Goal: Check status: Check status

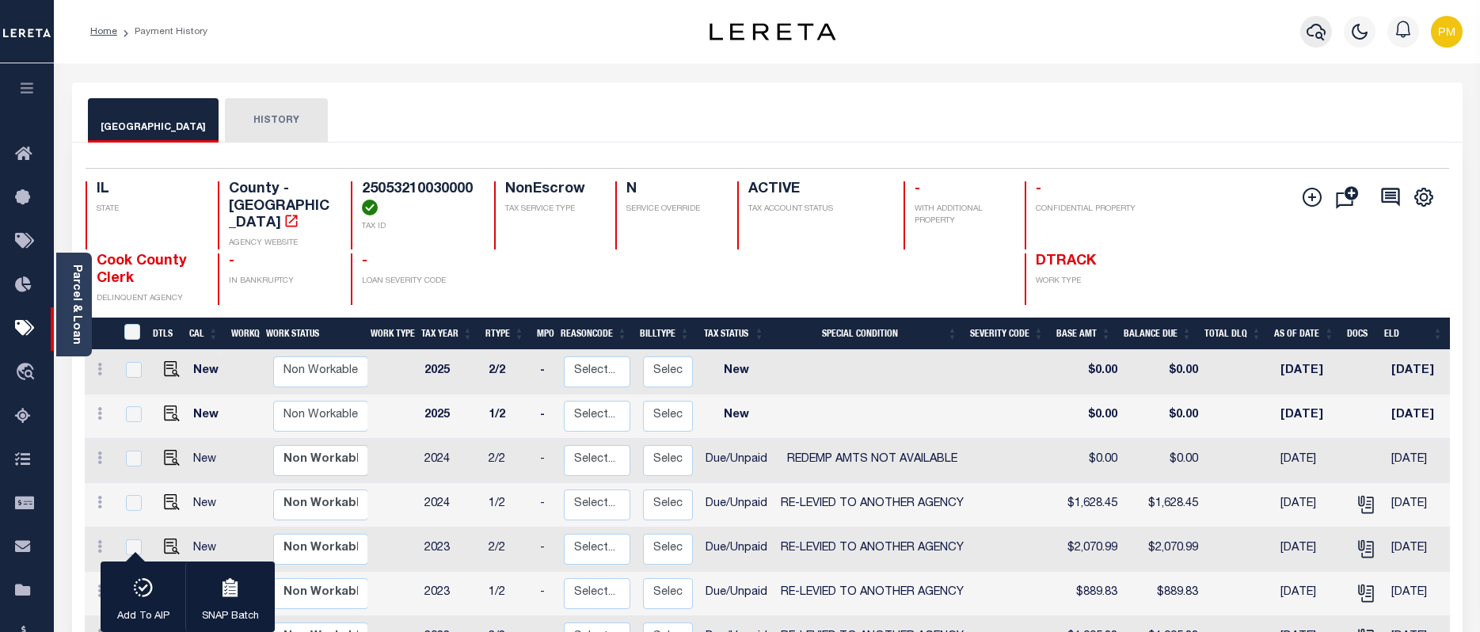
click at [1320, 34] on icon "button" at bounding box center [1316, 32] width 19 height 17
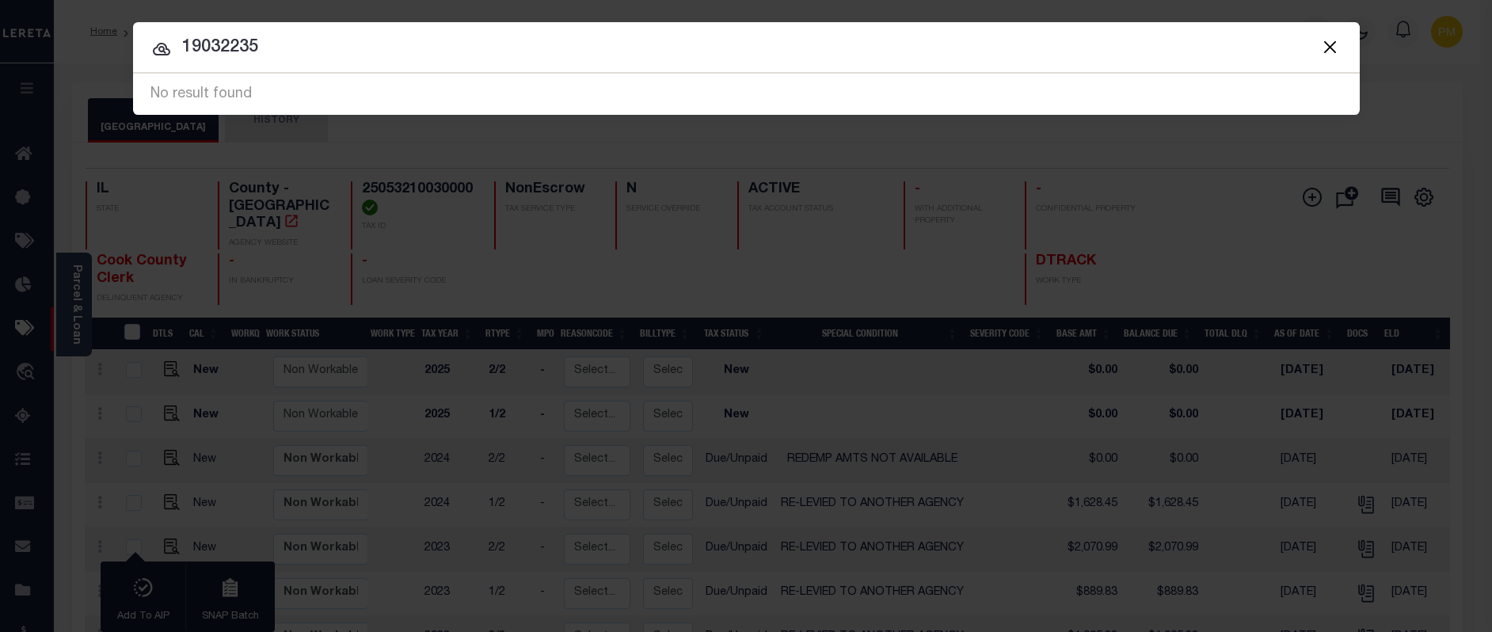
drag, startPoint x: 181, startPoint y: 46, endPoint x: 287, endPoint y: 46, distance: 106.1
click at [287, 46] on input "19032235" at bounding box center [746, 48] width 1227 height 28
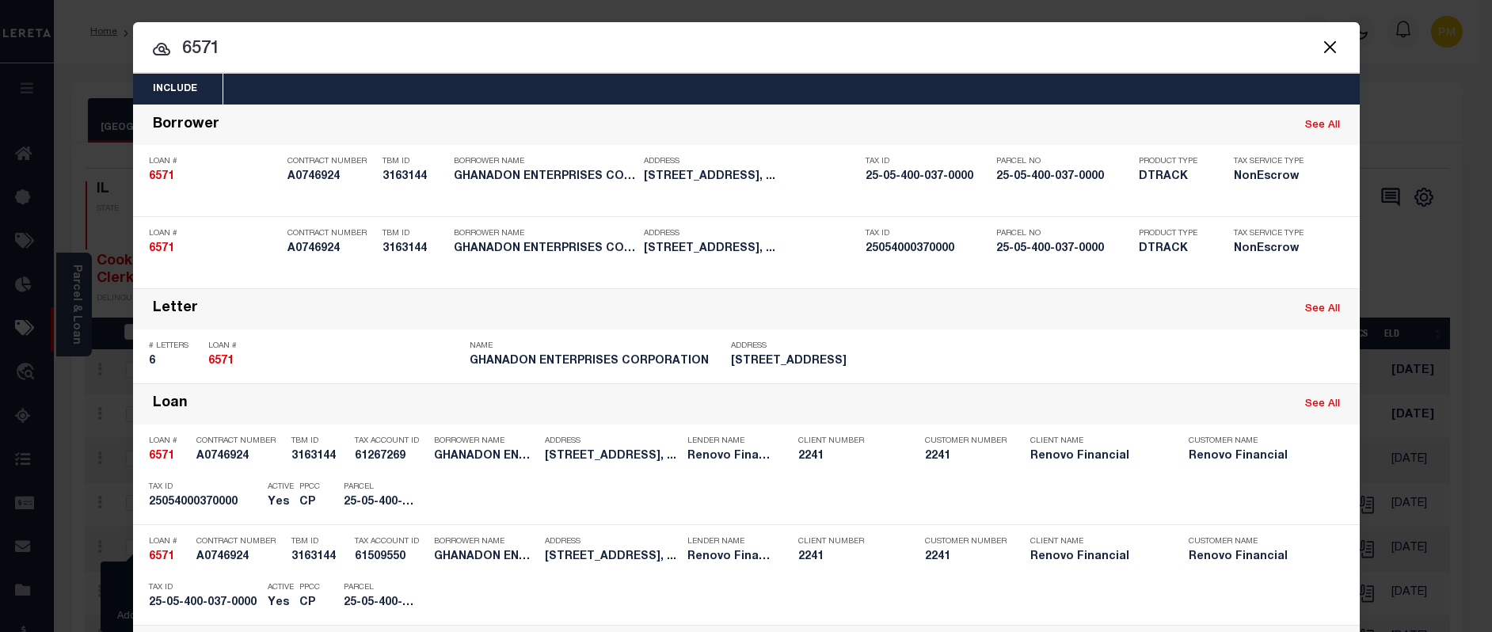
type input "6571"
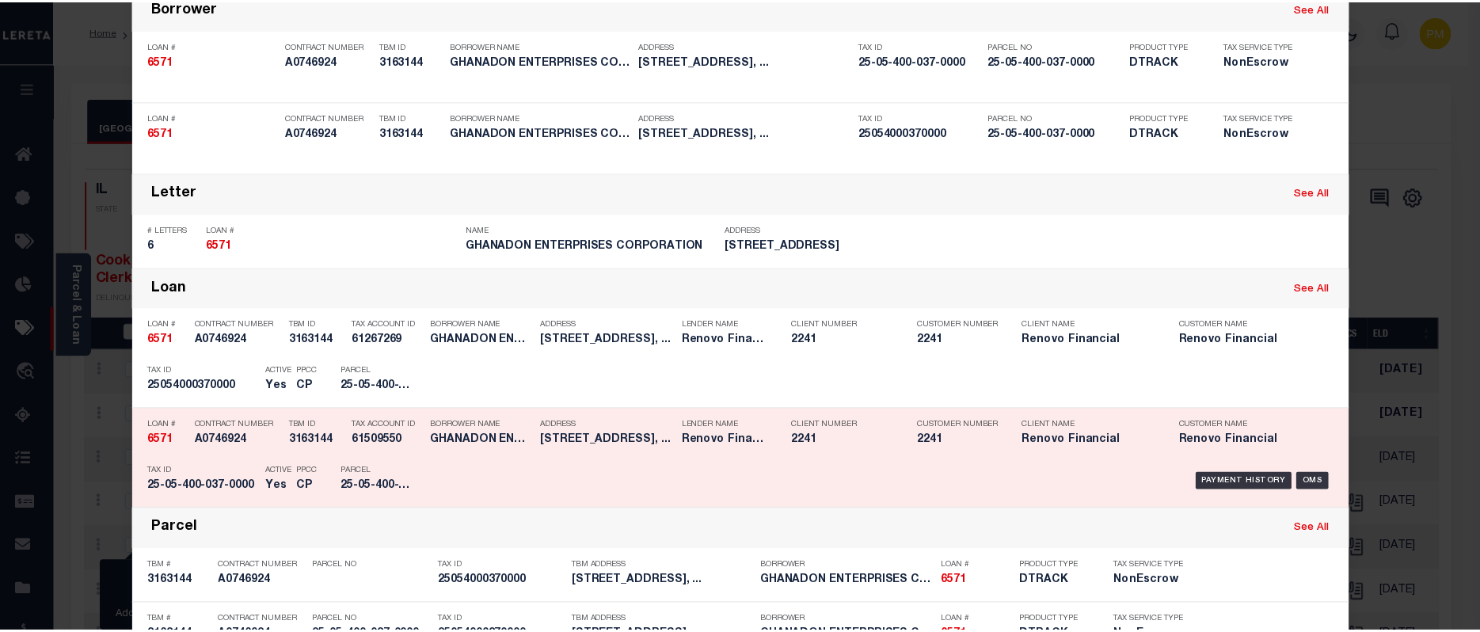
scroll to position [158, 0]
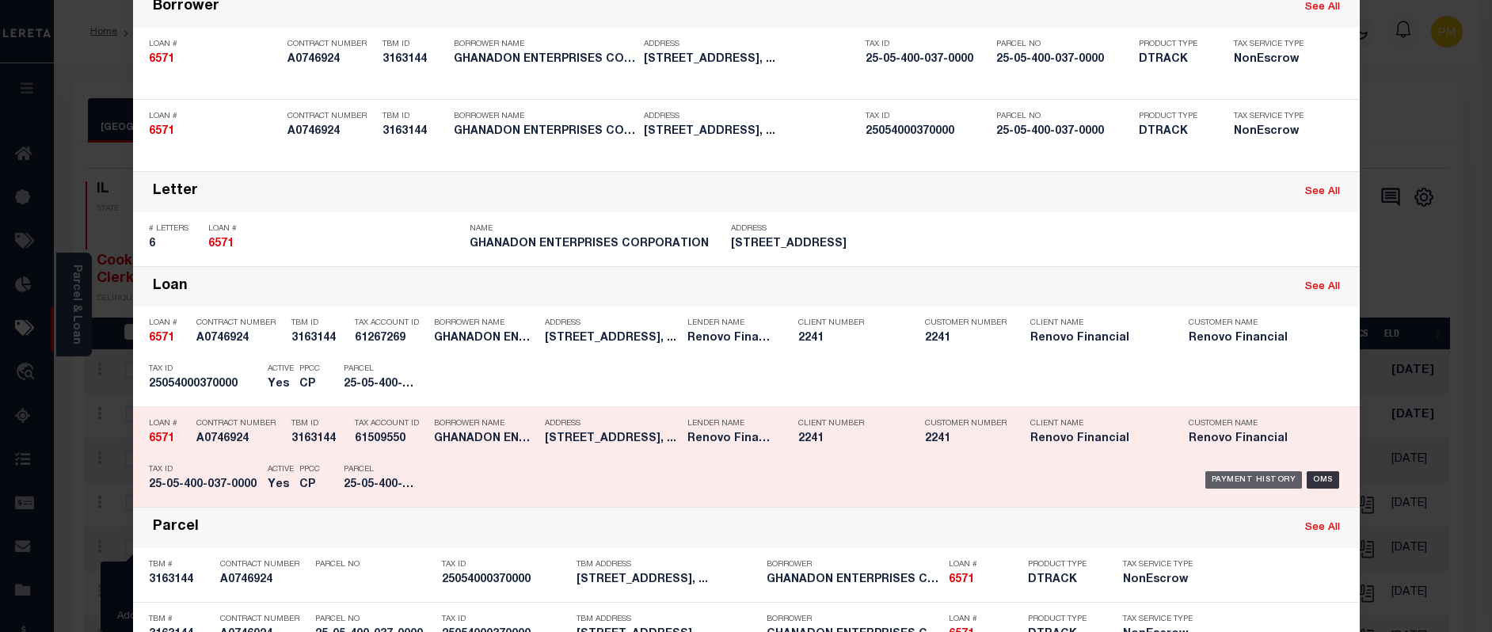
click at [1229, 478] on div "Payment History" at bounding box center [1253, 479] width 97 height 17
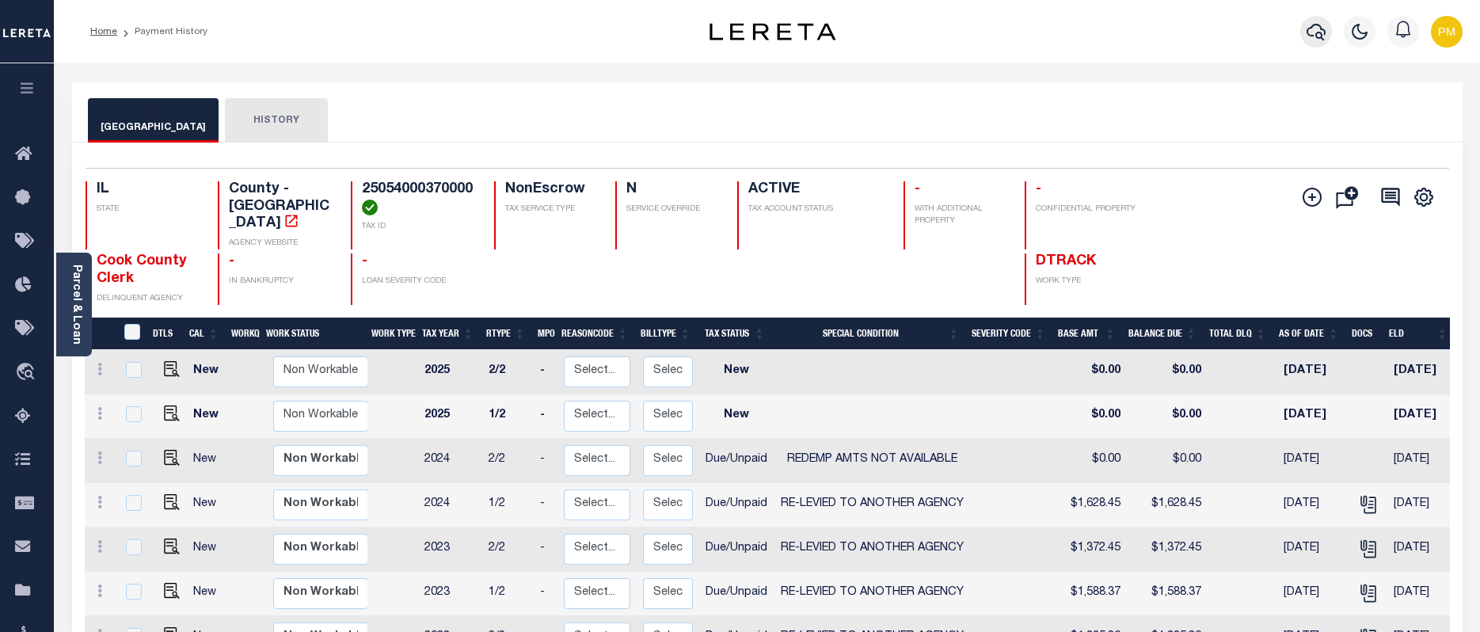
click at [1318, 32] on icon "button" at bounding box center [1316, 31] width 19 height 19
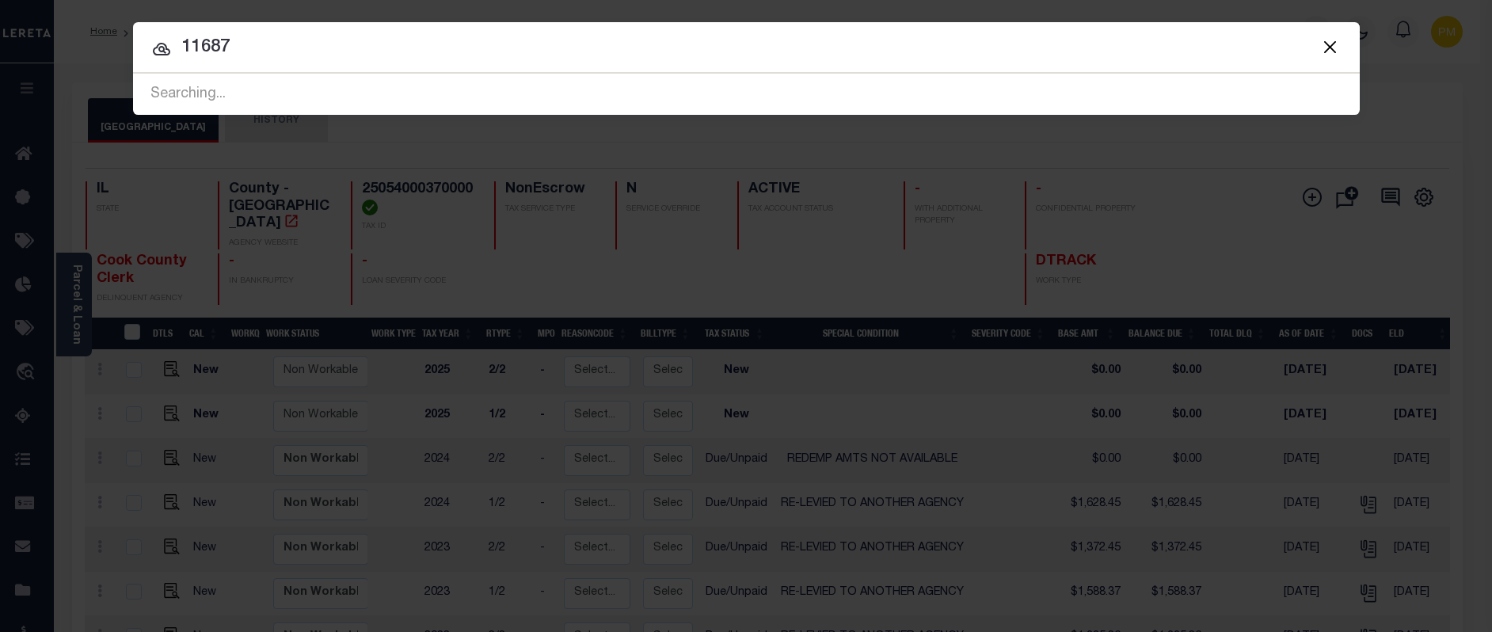
type input "11687"
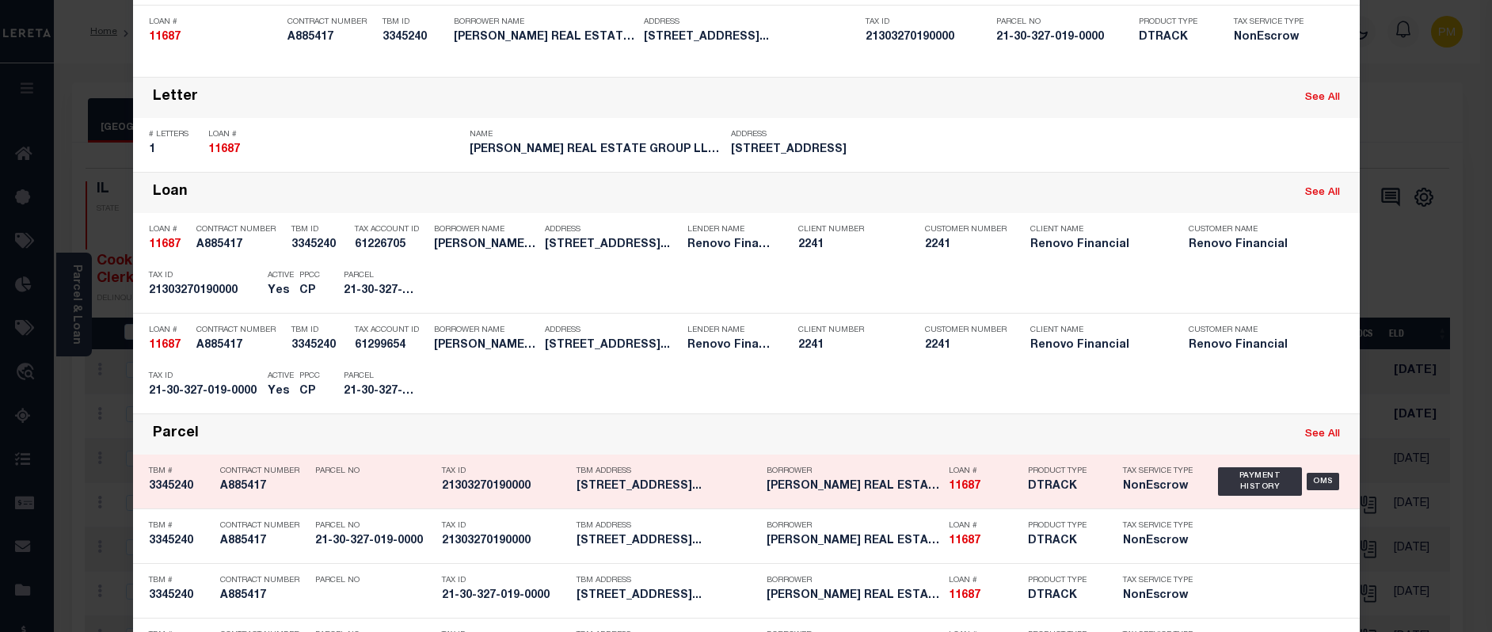
scroll to position [238, 0]
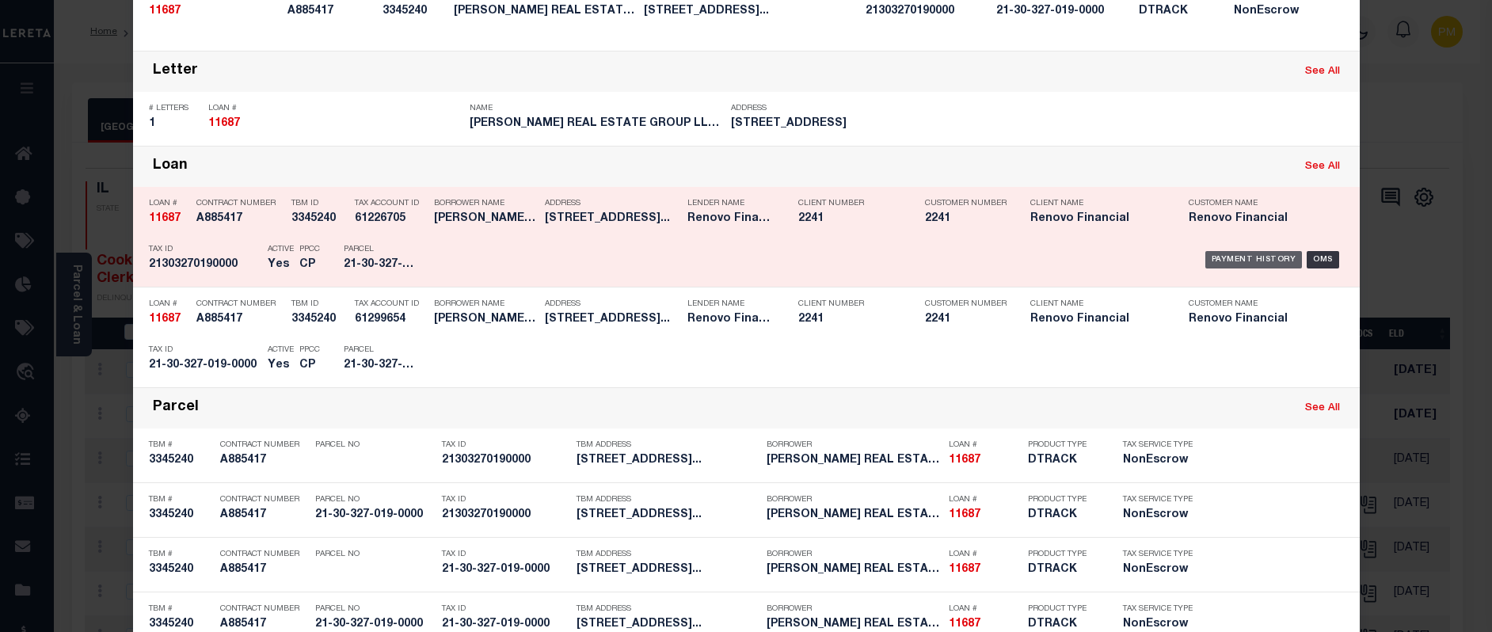
click at [1269, 261] on div "Payment History" at bounding box center [1253, 259] width 97 height 17
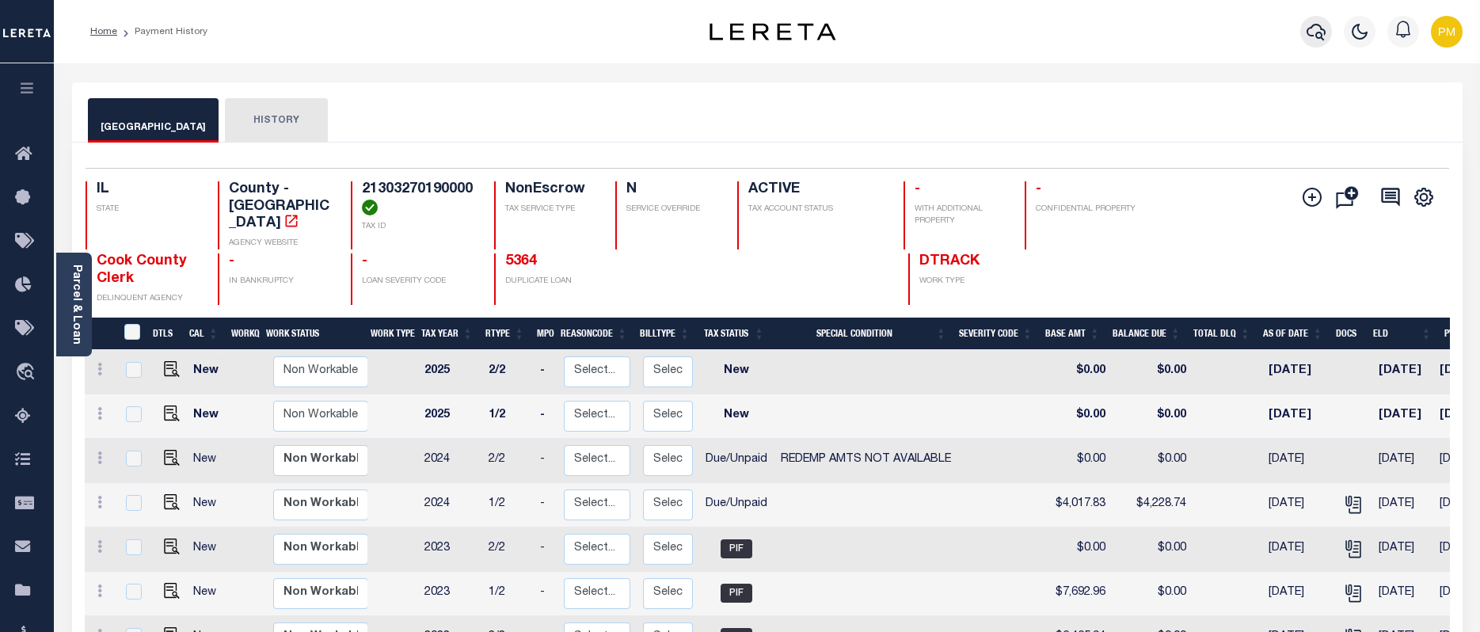
click at [1316, 33] on icon "button" at bounding box center [1316, 31] width 19 height 19
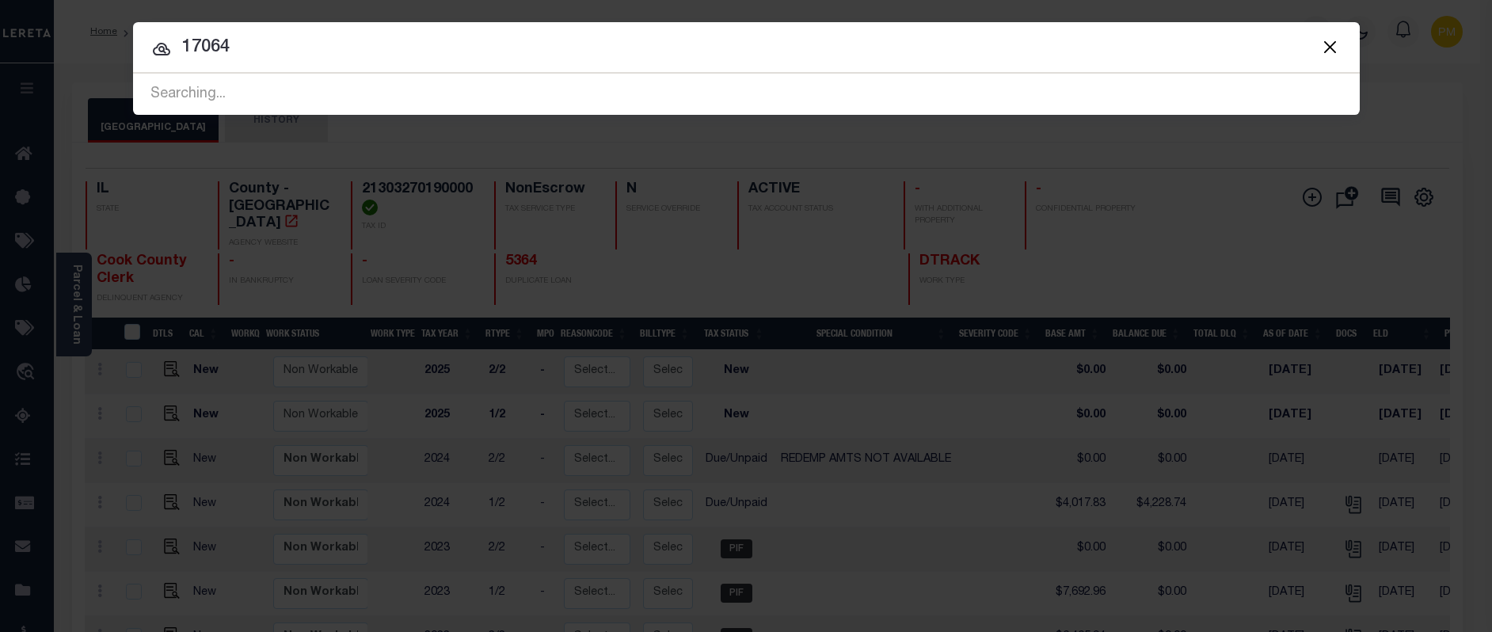
type input "17064"
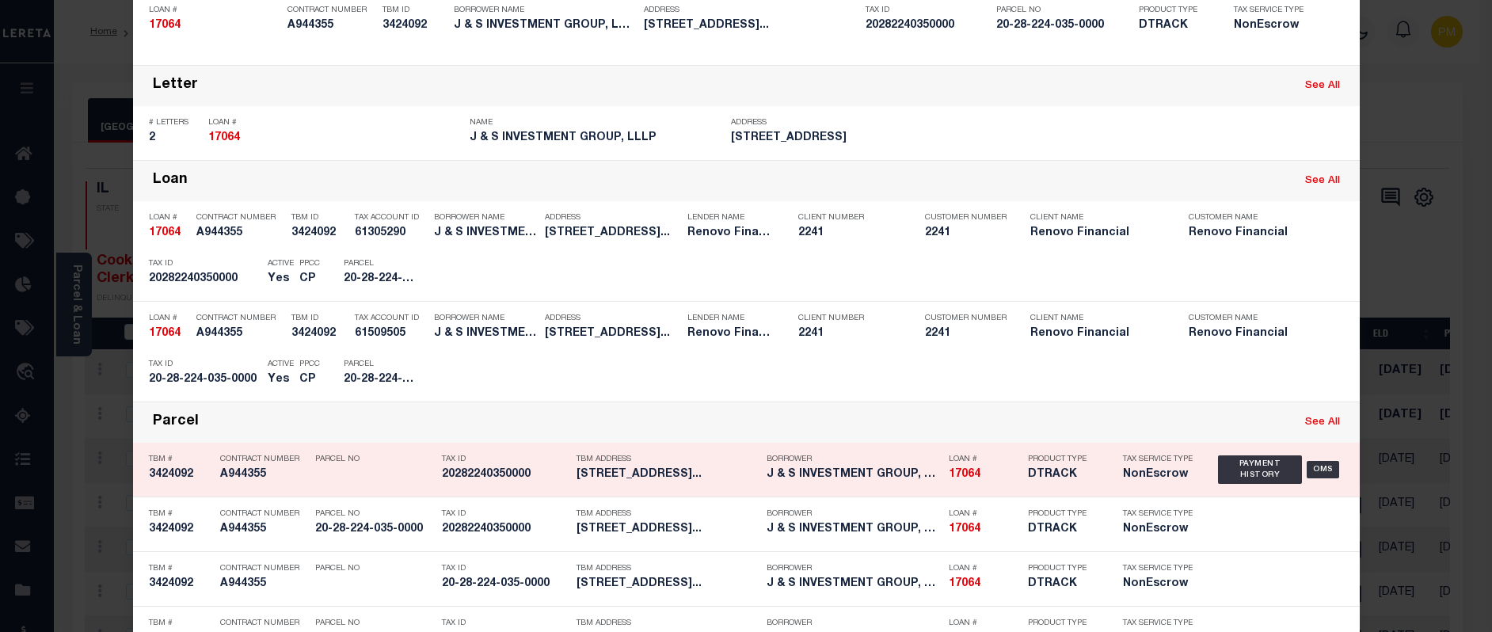
scroll to position [238, 0]
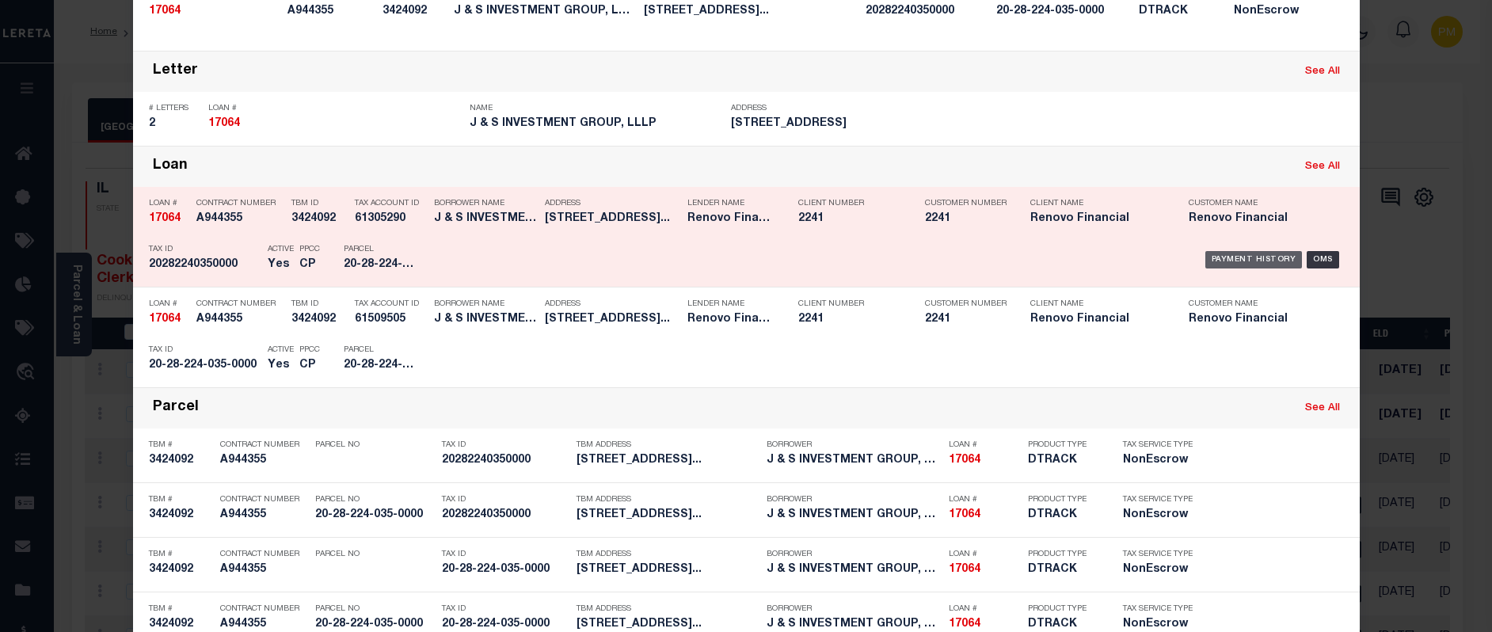
click at [1245, 260] on div "Payment History" at bounding box center [1253, 259] width 97 height 17
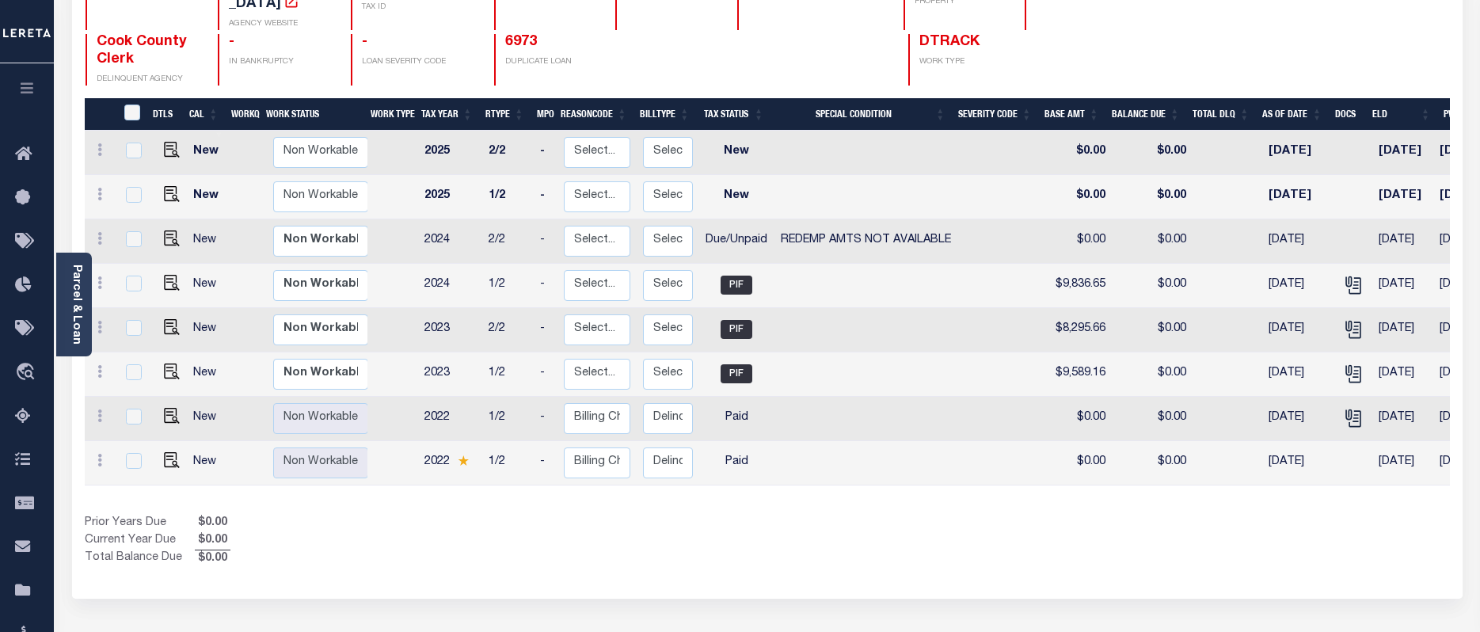
scroll to position [188, 0]
